Goal: Task Accomplishment & Management: Manage account settings

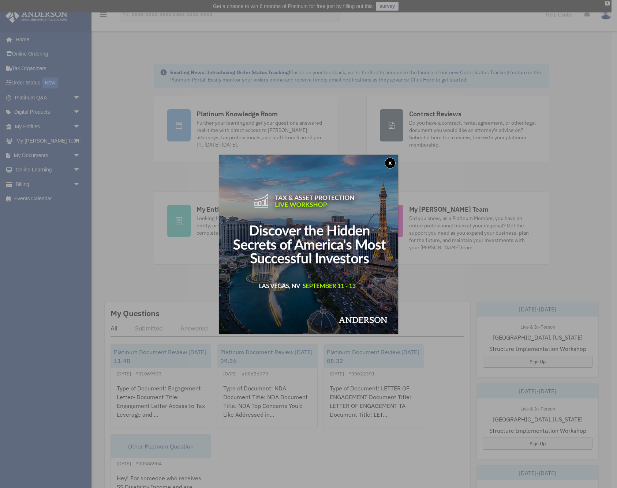
click at [390, 162] on button "x" at bounding box center [389, 163] width 11 height 11
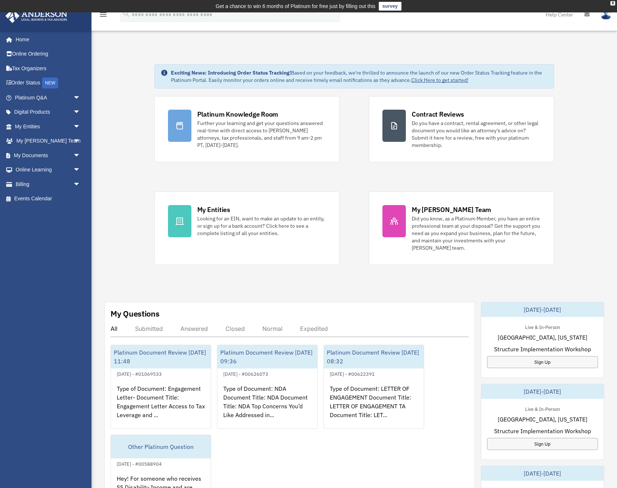
click at [395, 307] on div "My Questions All Submitted Answered Closed Normal Expedited Platinum Document R…" at bounding box center [289, 421] width 370 height 238
click at [26, 95] on link "Platinum Q&A arrow_drop_down" at bounding box center [48, 97] width 86 height 15
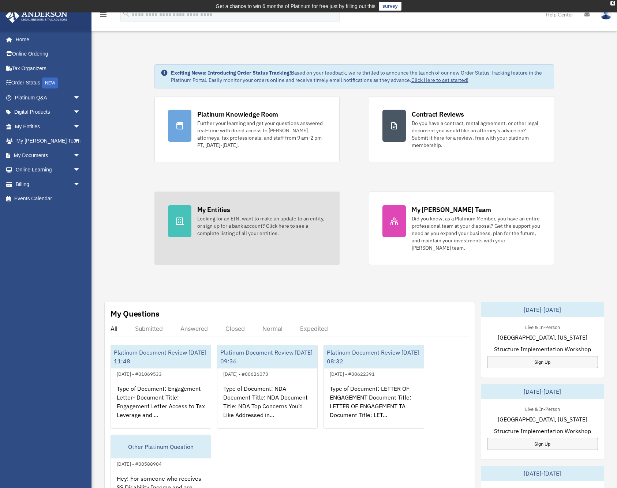
click at [156, 260] on link "My Entities Looking for an EIN, want to make an update to an entity, or sign up…" at bounding box center [246, 229] width 185 height 74
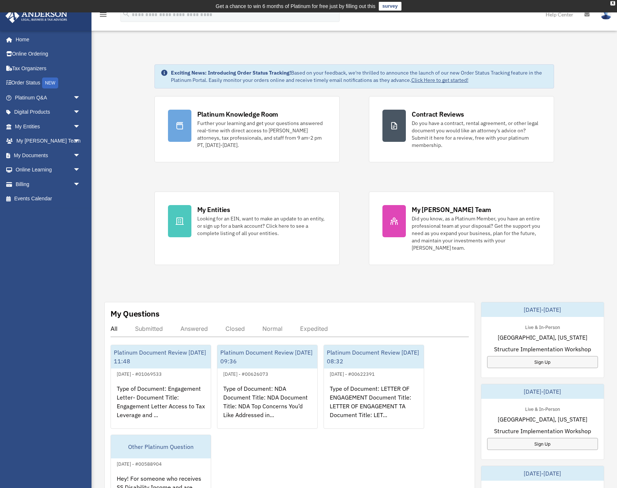
click at [242, 92] on div "Exciting News: Introducing Order Status Tracking! Based on your feedback, we're…" at bounding box center [354, 389] width 536 height 687
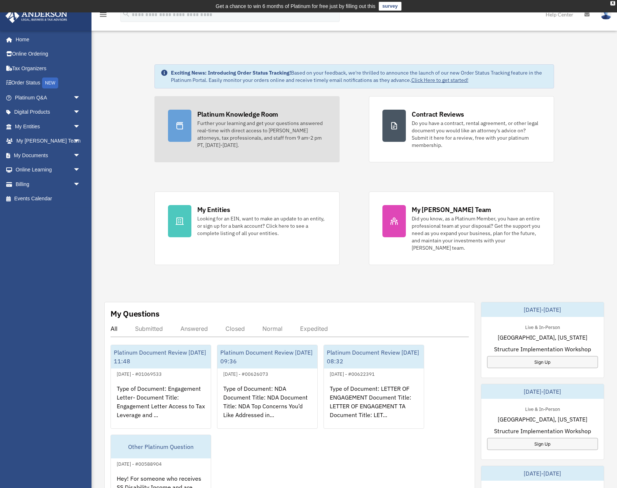
click at [235, 100] on link "Platinum Knowledge Room Further your learning and get your questions answered r…" at bounding box center [246, 129] width 185 height 66
click at [226, 122] on div "Further your learning and get your questions answered real-time with direct acc…" at bounding box center [261, 134] width 129 height 29
click at [231, 119] on div "Platinum Knowledge Room Further your learning and get your questions answered r…" at bounding box center [261, 129] width 129 height 39
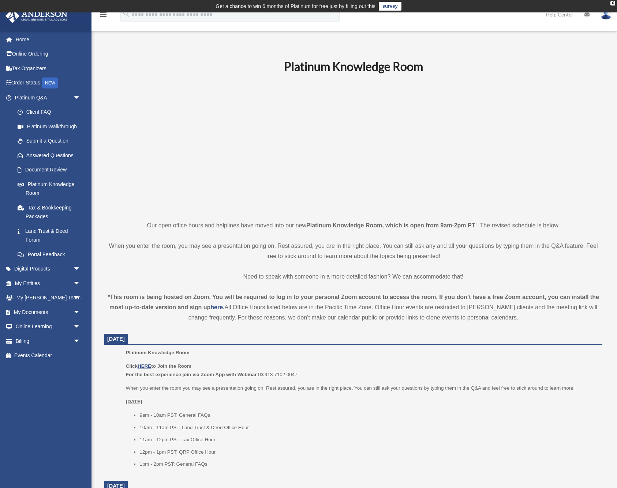
click at [391, 294] on strong "*This room is being hosted on Zoom. You will be required to log in to your pers…" at bounding box center [353, 302] width 491 height 16
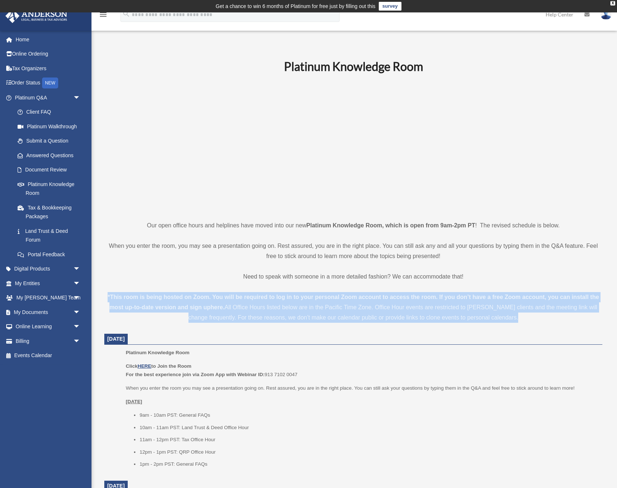
click at [391, 294] on strong "*This room is being hosted on Zoom. You will be required to log in to your pers…" at bounding box center [353, 302] width 491 height 16
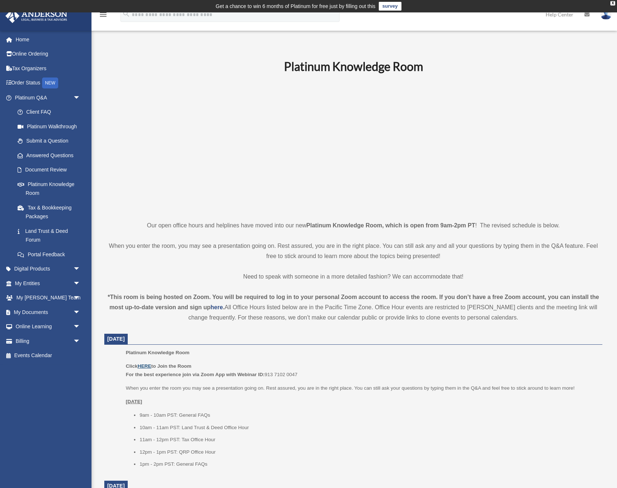
click at [147, 365] on u "HERE" at bounding box center [144, 365] width 14 height 5
click at [68, 340] on link "Billing arrow_drop_down" at bounding box center [48, 341] width 86 height 15
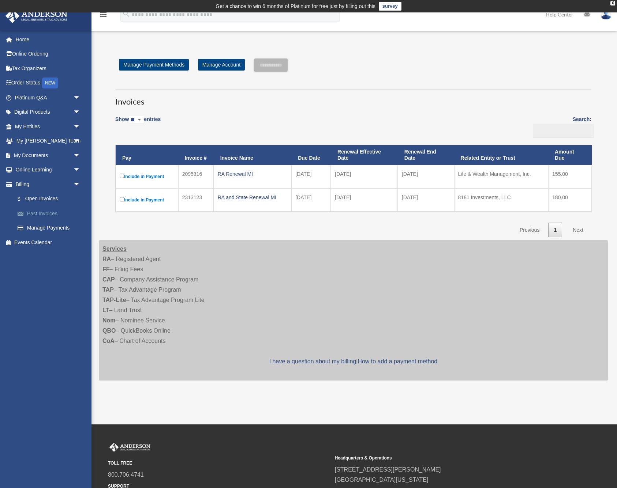
click at [49, 211] on link "Past Invoices" at bounding box center [50, 213] width 81 height 15
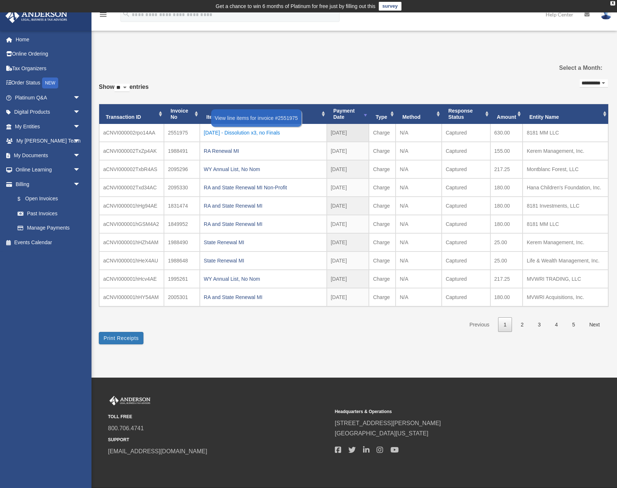
click at [273, 130] on div "[DATE] - Dissolution x3, no Finals" at bounding box center [263, 133] width 119 height 10
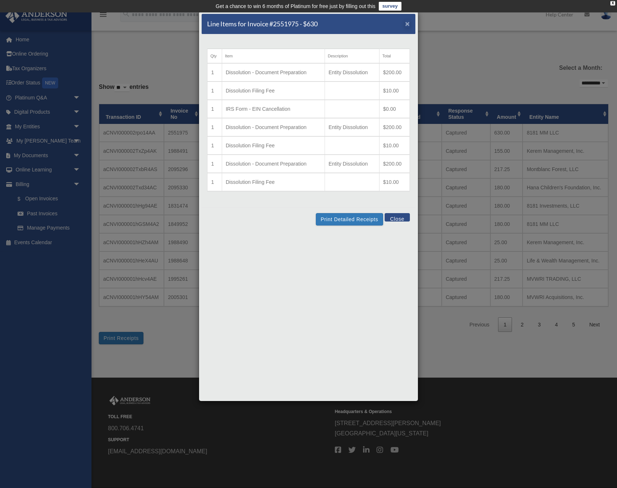
click at [409, 23] on div "Line Items for Invoice #2551975 - $630 ×" at bounding box center [308, 24] width 214 height 20
click at [409, 24] on span "×" at bounding box center [407, 23] width 5 height 8
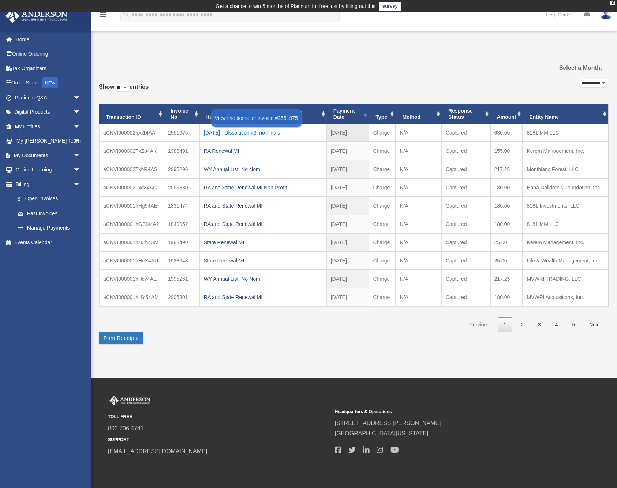
click at [272, 133] on div "2025.08.07 - Dissolution x3, no Finals" at bounding box center [263, 133] width 119 height 10
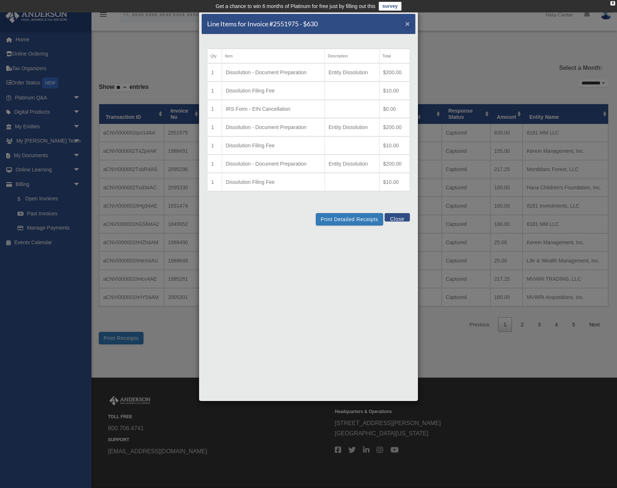
click at [408, 24] on span "×" at bounding box center [407, 23] width 5 height 8
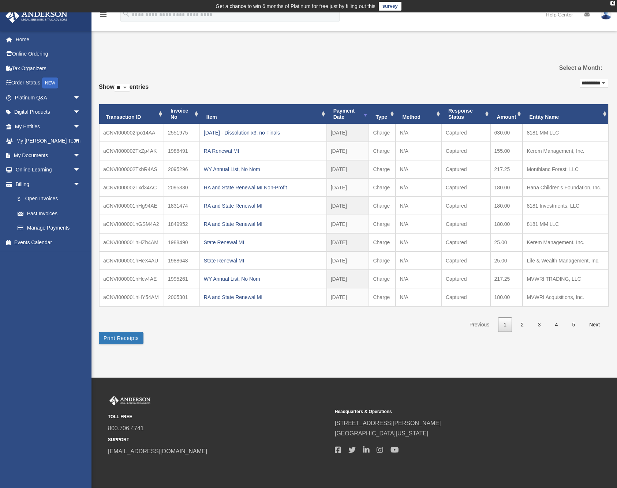
click at [590, 481] on div "TOLL FREE 800.706.4741 SUPPORT info@andersonadvisors.com Headquarters & Operati…" at bounding box center [308, 433] width 617 height 110
click at [32, 38] on link "Home" at bounding box center [48, 39] width 86 height 15
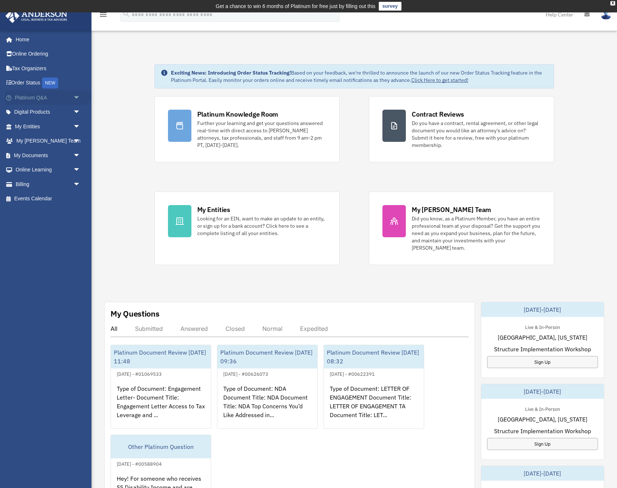
click at [79, 98] on span "arrow_drop_down" at bounding box center [80, 97] width 15 height 15
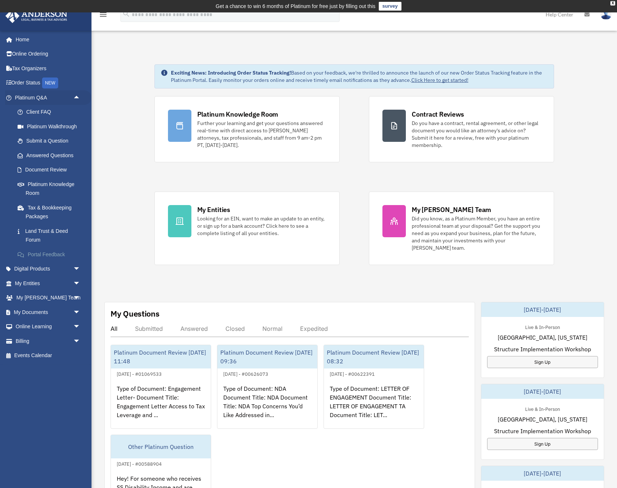
click at [49, 254] on link "Portal Feedback" at bounding box center [50, 254] width 81 height 15
